Goal: Information Seeking & Learning: Understand process/instructions

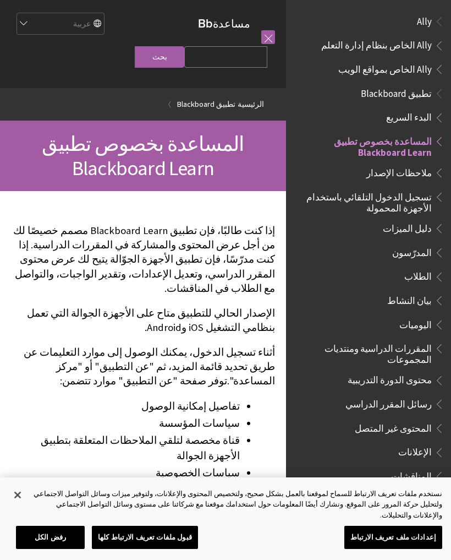
scroll to position [133, 0]
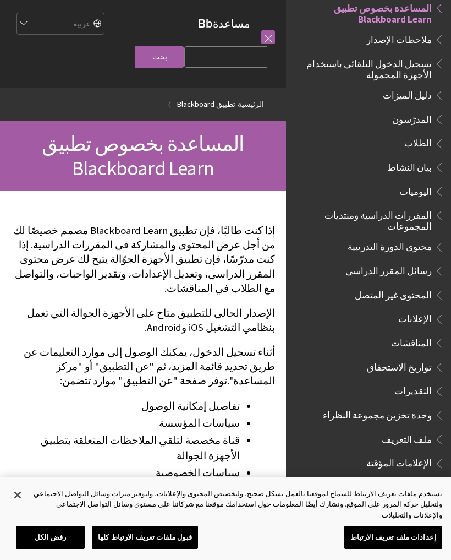
click at [422, 61] on span "تسجيل الدخول التلقائي باستخدام الأجهزة المحمولة" at bounding box center [365, 67] width 133 height 26
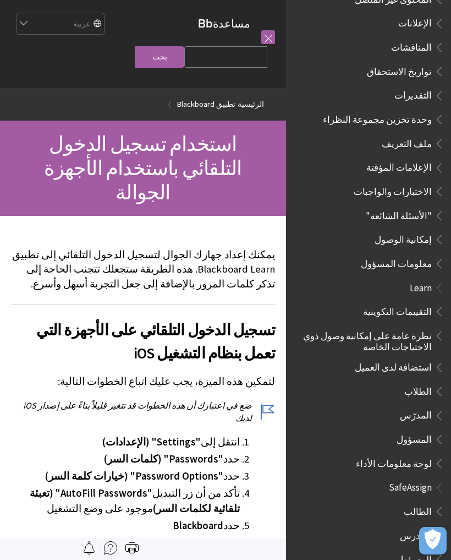
scroll to position [428, 0]
click at [432, 503] on span "Book outline for Blackboard SafeAssign" at bounding box center [438, 510] width 12 height 14
click at [418, 503] on span "الطالب" at bounding box center [418, 510] width 28 height 15
click at [430, 527] on span "البدء" at bounding box center [423, 534] width 18 height 15
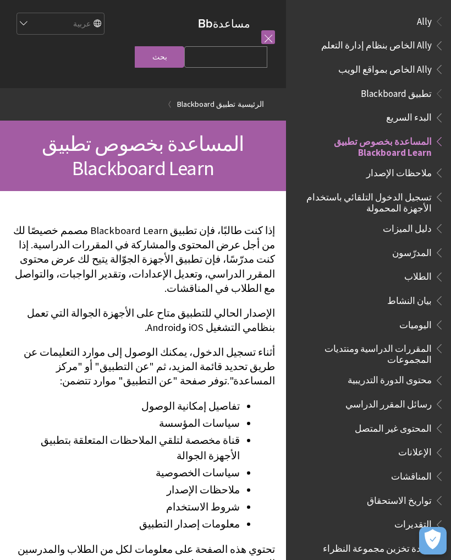
click at [231, 68] on input "Search Query" at bounding box center [225, 56] width 83 height 21
